Goal: Check status: Check status

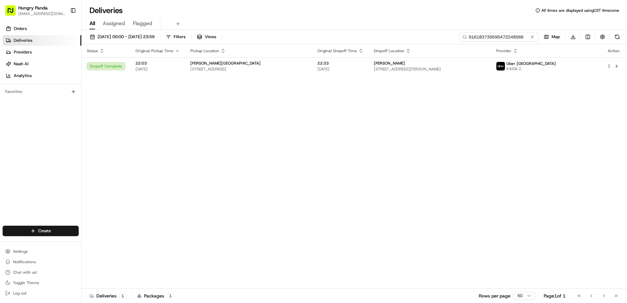
click at [501, 39] on input "916183739595472248566" at bounding box center [499, 36] width 78 height 9
click at [515, 37] on input "916183739595472248566" at bounding box center [499, 36] width 78 height 9
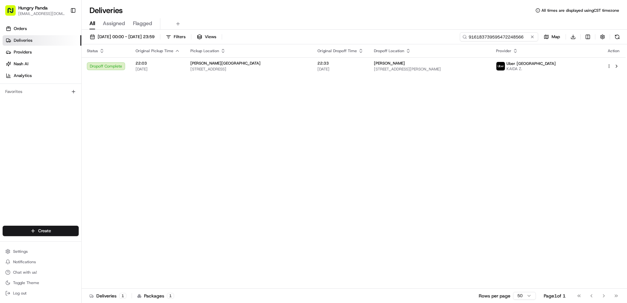
paste input "422398071555275093143"
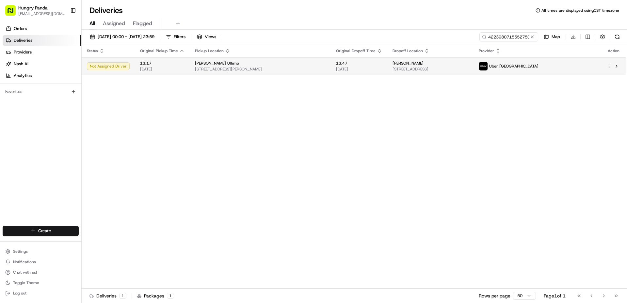
click at [338, 60] on td "13:47 [DATE]" at bounding box center [359, 66] width 56 height 18
drag, startPoint x: 115, startPoint y: 131, endPoint x: 288, endPoint y: 72, distance: 182.8
click at [131, 124] on div "Status Original Pickup Time Pickup Location Original Dropoff Time Dropoff Locat…" at bounding box center [354, 166] width 544 height 245
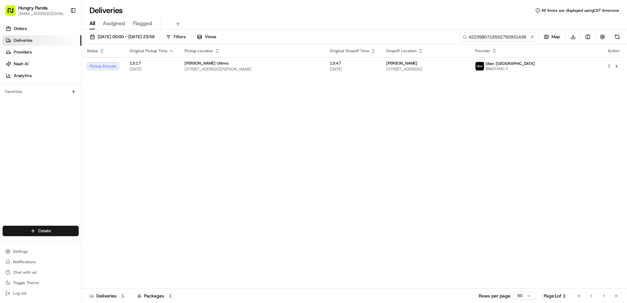
click at [515, 39] on input "4223980715552750931436" at bounding box center [499, 36] width 78 height 9
paste input "91094196535678223312"
type input "491094196535678223312"
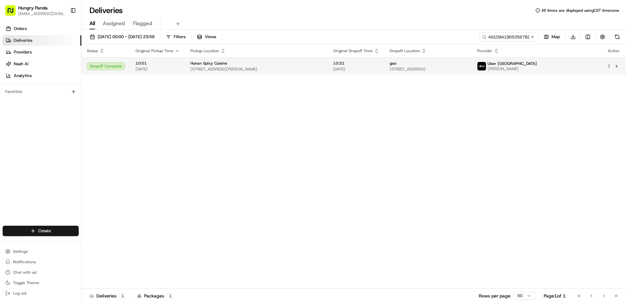
click at [396, 63] on div "gao" at bounding box center [428, 63] width 77 height 5
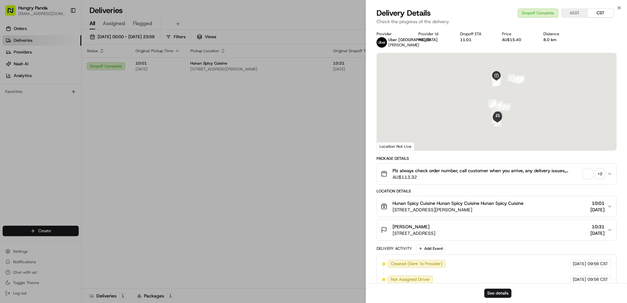
click at [590, 173] on span "button" at bounding box center [588, 173] width 9 height 9
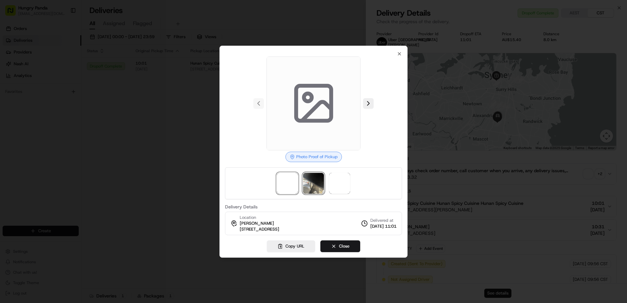
click at [314, 180] on img at bounding box center [313, 183] width 21 height 21
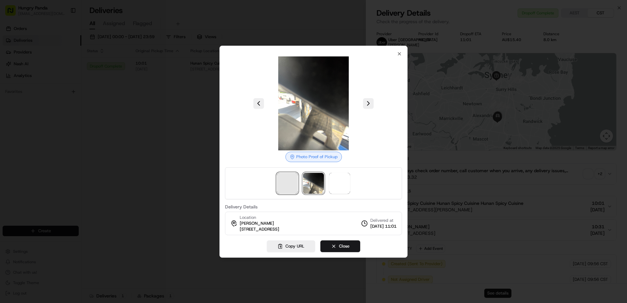
click at [282, 181] on span at bounding box center [287, 183] width 21 height 21
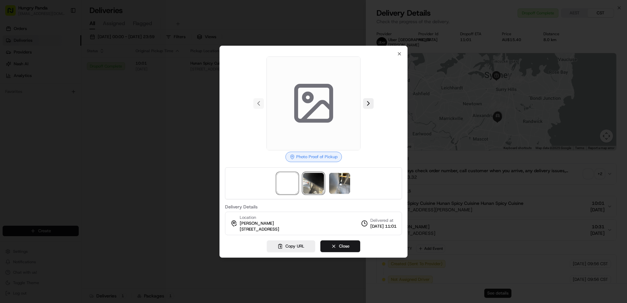
click at [312, 176] on img at bounding box center [313, 183] width 21 height 21
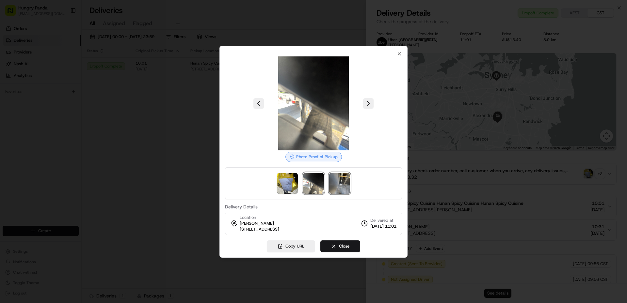
click at [347, 181] on img at bounding box center [339, 183] width 21 height 21
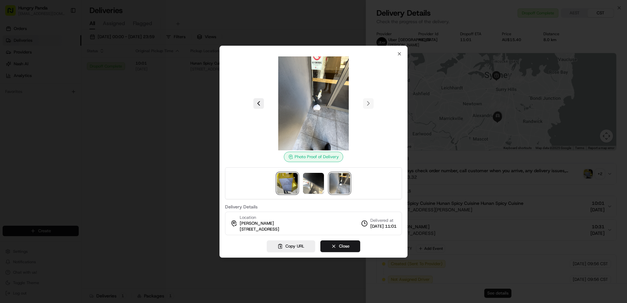
click at [287, 183] on img at bounding box center [287, 183] width 21 height 21
